Goal: Information Seeking & Learning: Learn about a topic

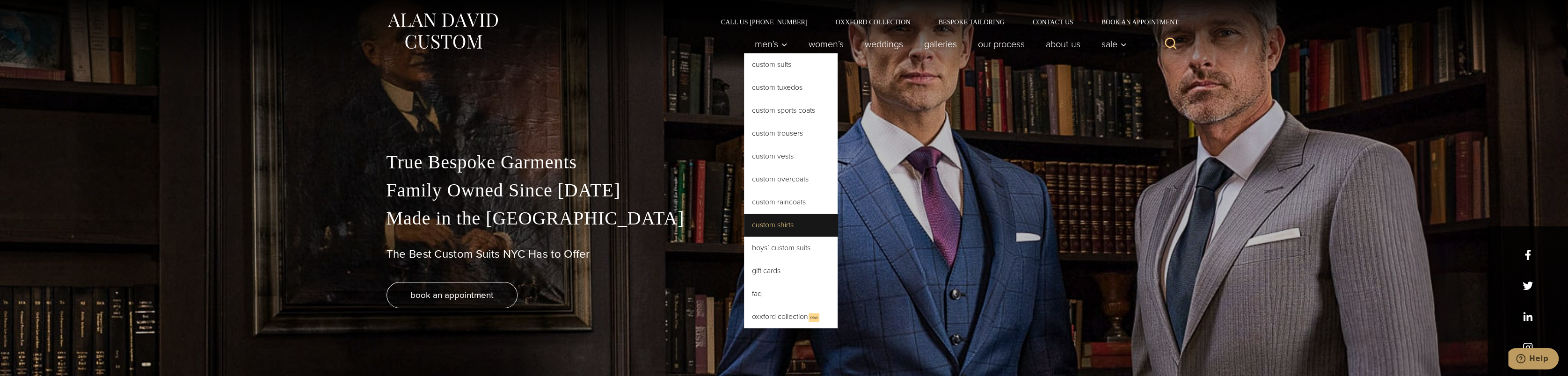
click at [782, 224] on link "Custom Shirts" at bounding box center [791, 225] width 94 height 23
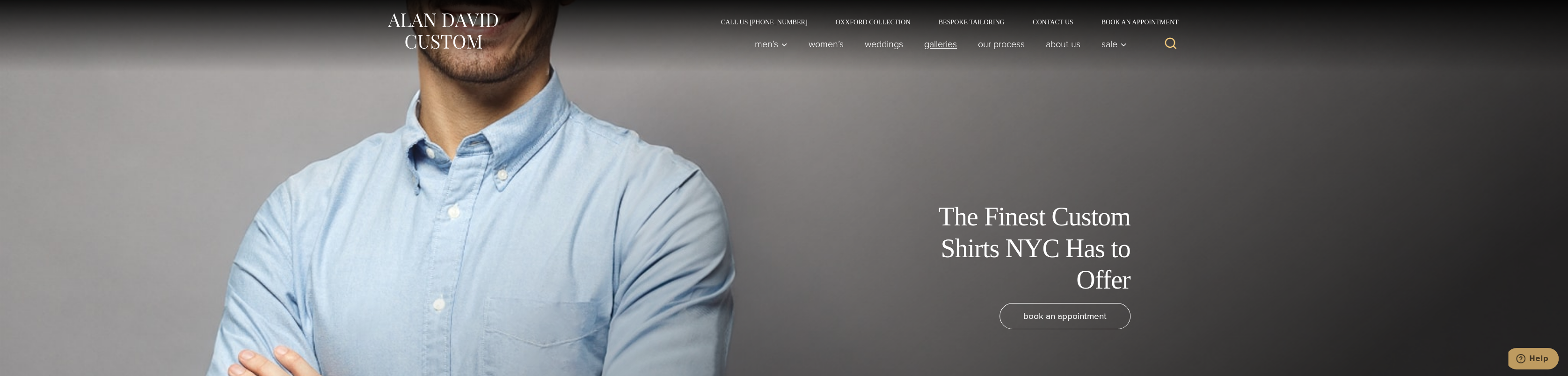
click at [943, 46] on link "Galleries" at bounding box center [940, 44] width 54 height 19
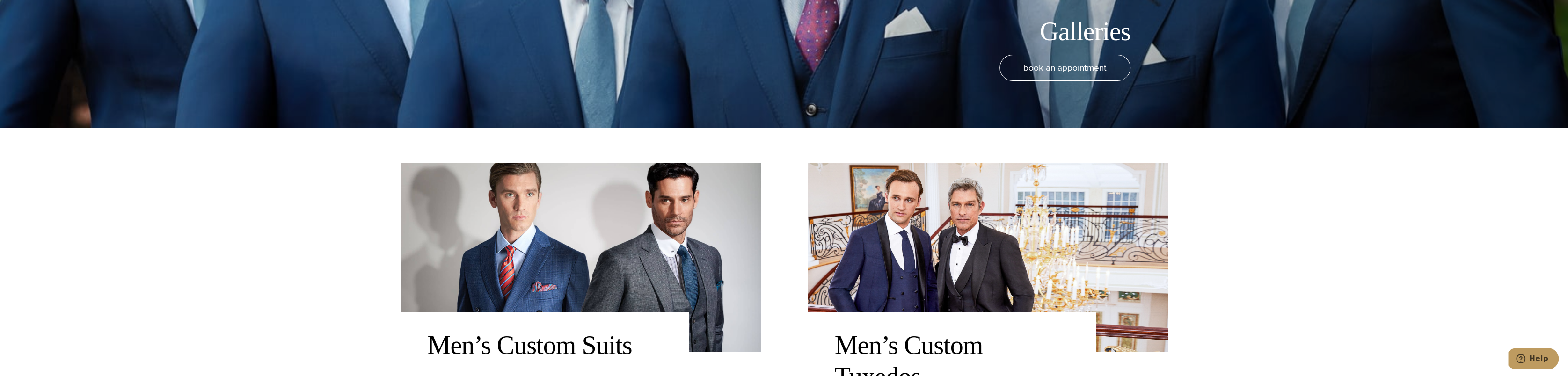
scroll to position [280, 0]
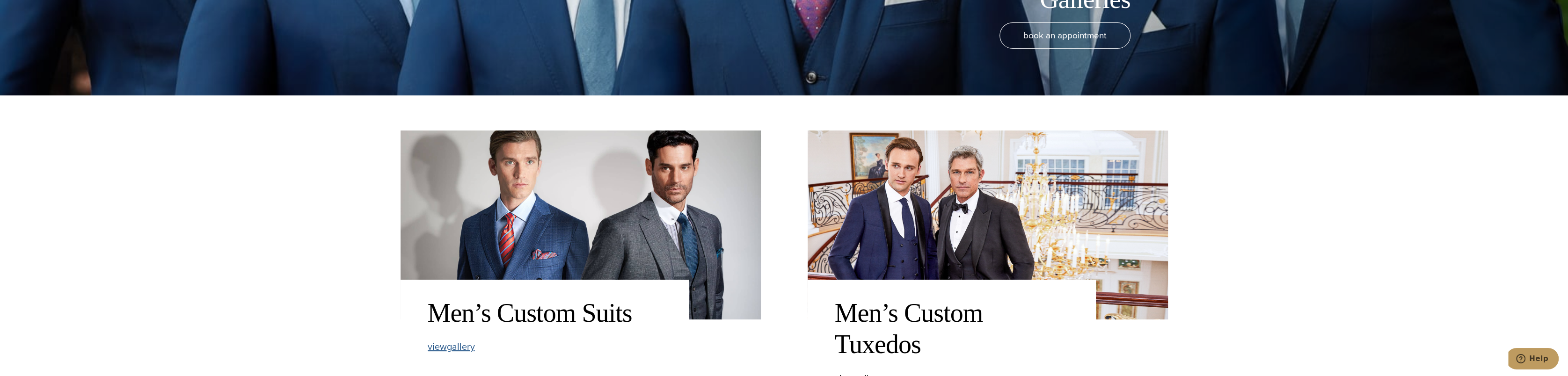
click at [460, 348] on span "view Men’s Custom Suits gallery" at bounding box center [452, 346] width 47 height 14
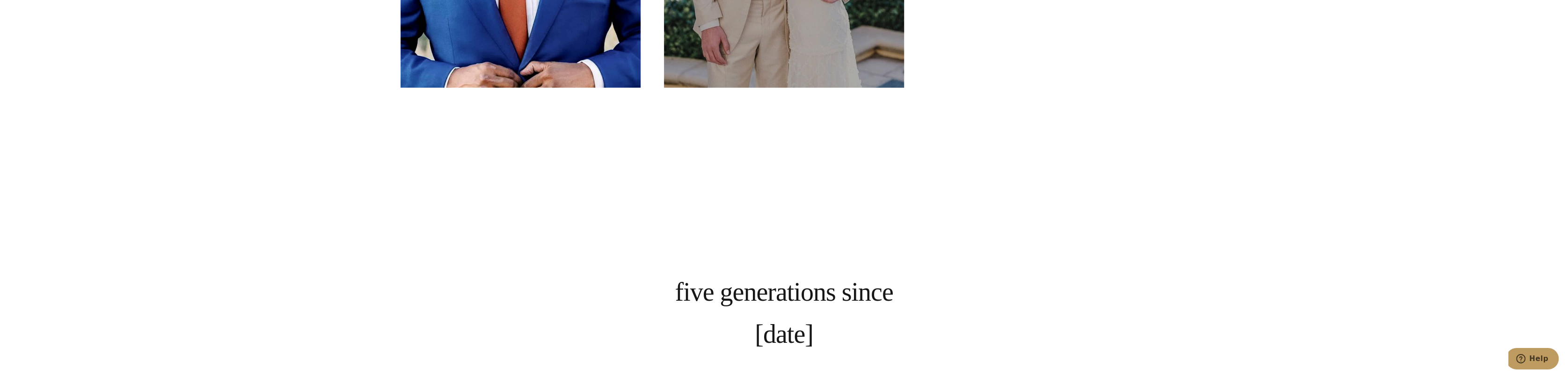
scroll to position [2198, 0]
